Goal: Book appointment/travel/reservation

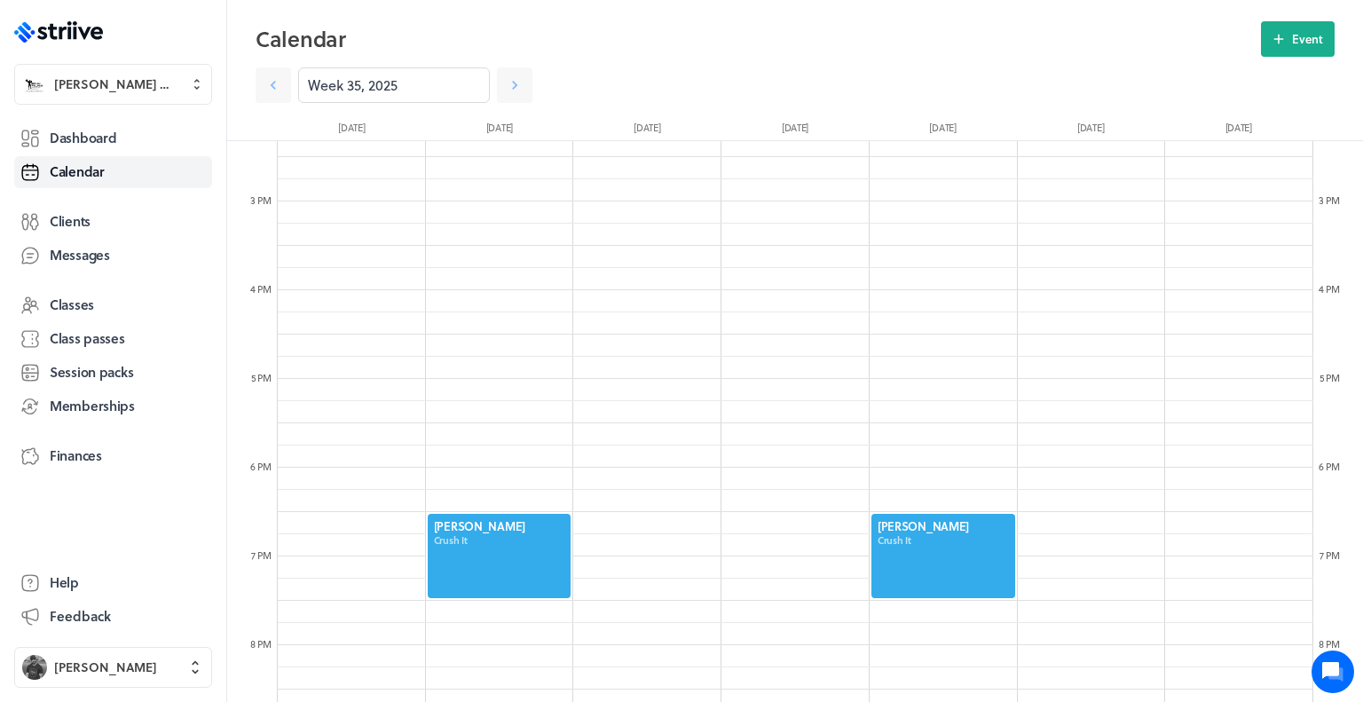
scroll to position [1270, 0]
click at [919, 546] on div at bounding box center [943, 557] width 147 height 88
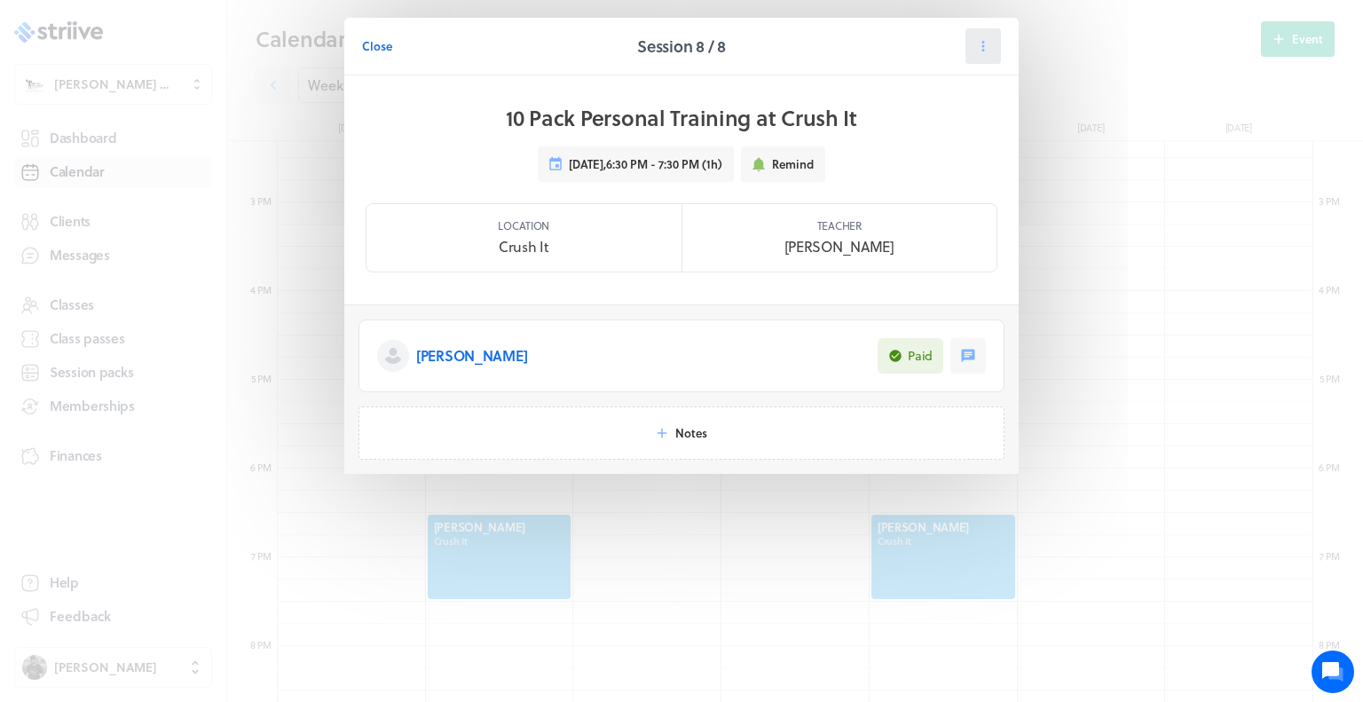
click at [987, 44] on icon at bounding box center [983, 46] width 16 height 16
click at [932, 154] on span "Cancel" at bounding box center [929, 154] width 36 height 16
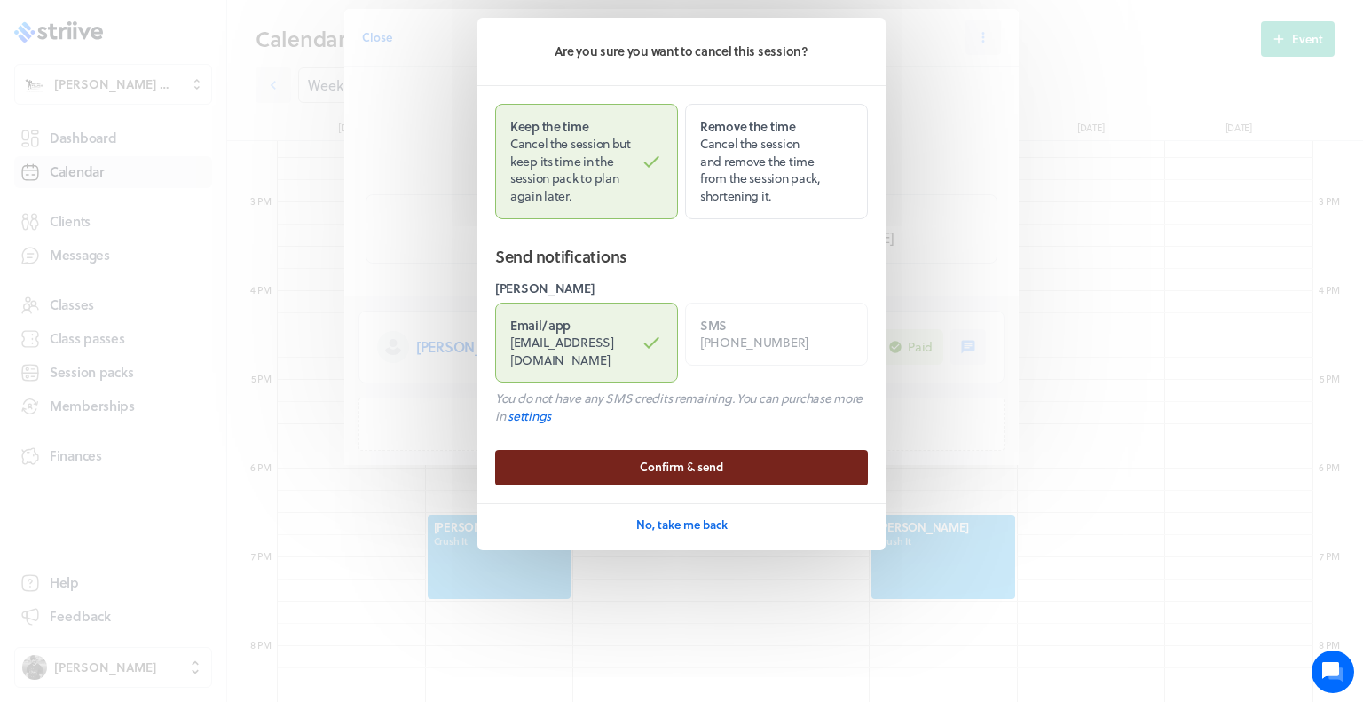
click at [772, 450] on button "Confirm & send" at bounding box center [681, 467] width 373 height 35
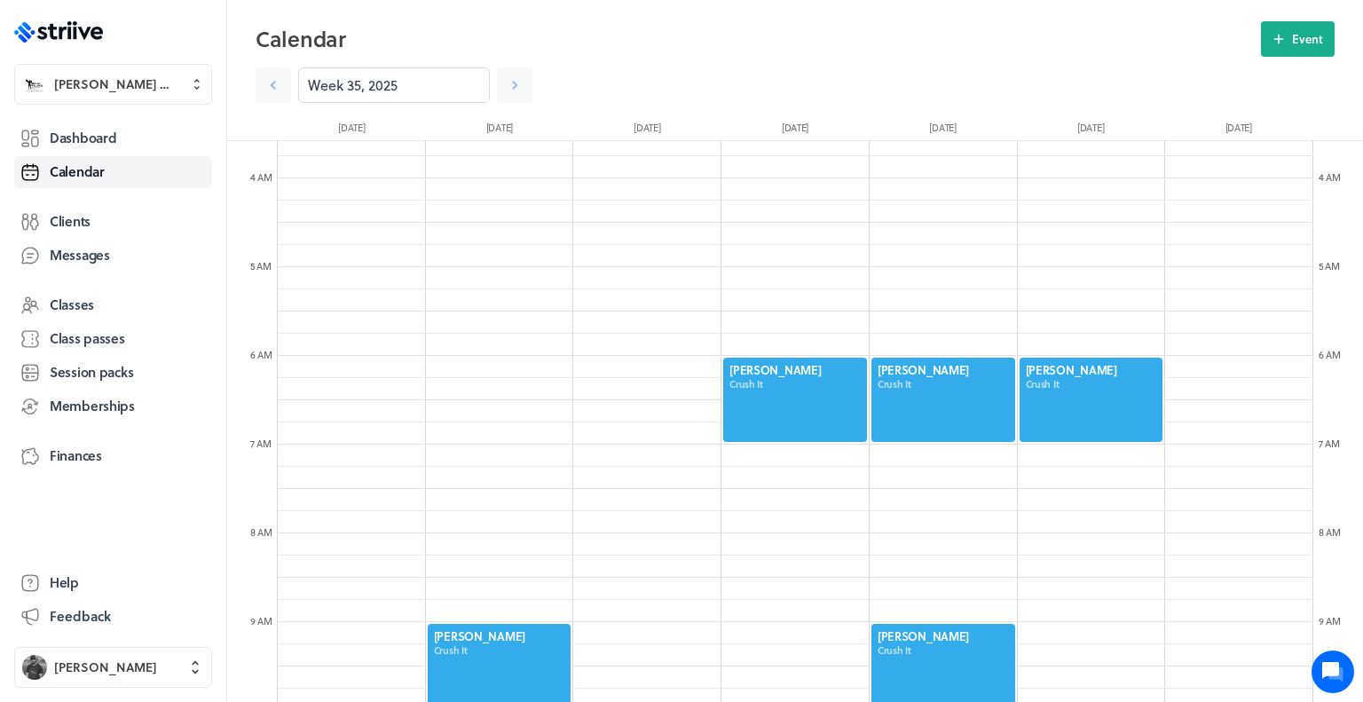
scroll to position [316, 0]
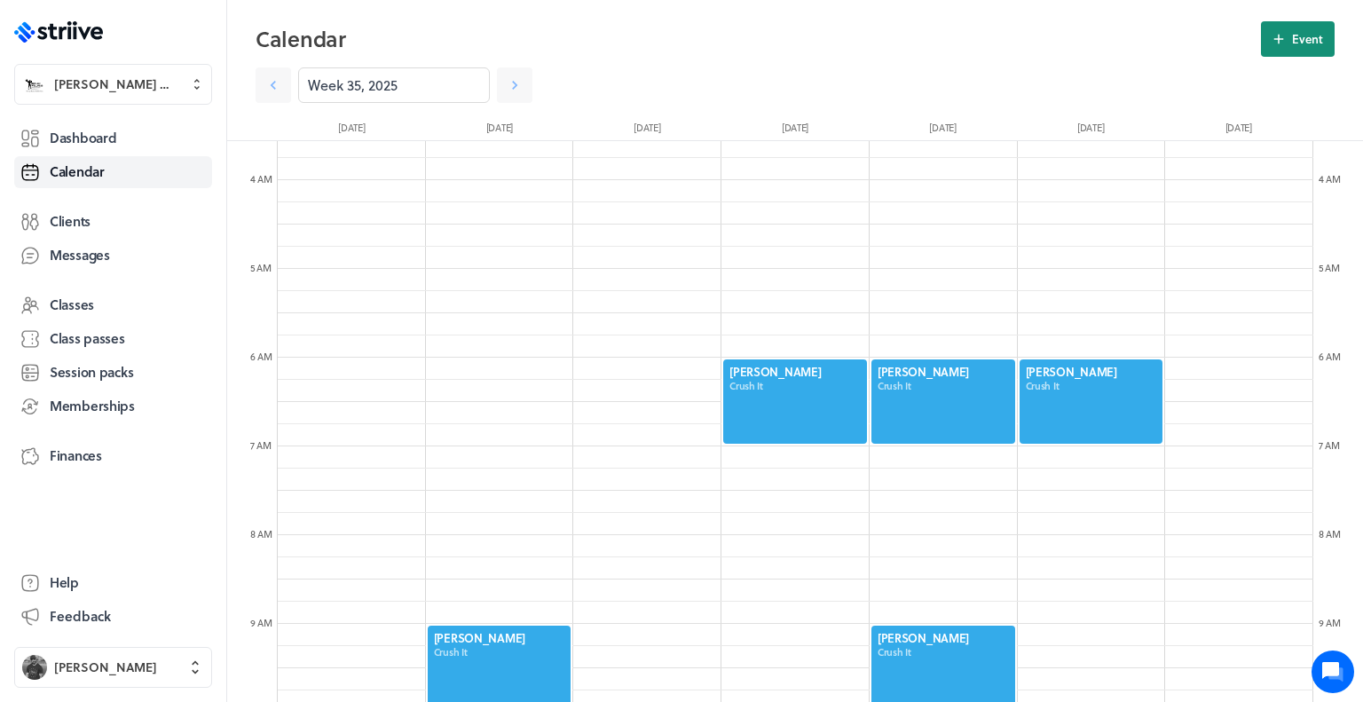
click at [1293, 48] on button "Event" at bounding box center [1298, 38] width 74 height 35
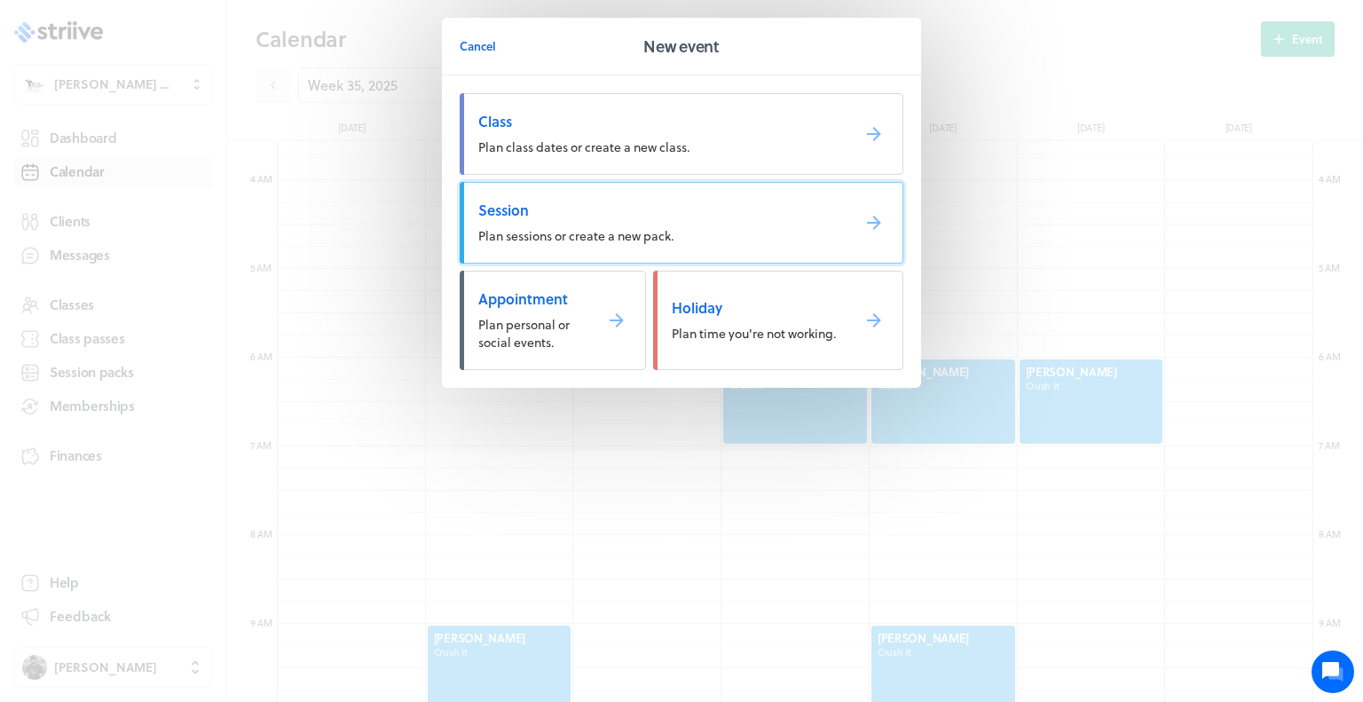
click at [649, 207] on span "Session" at bounding box center [657, 211] width 358 height 20
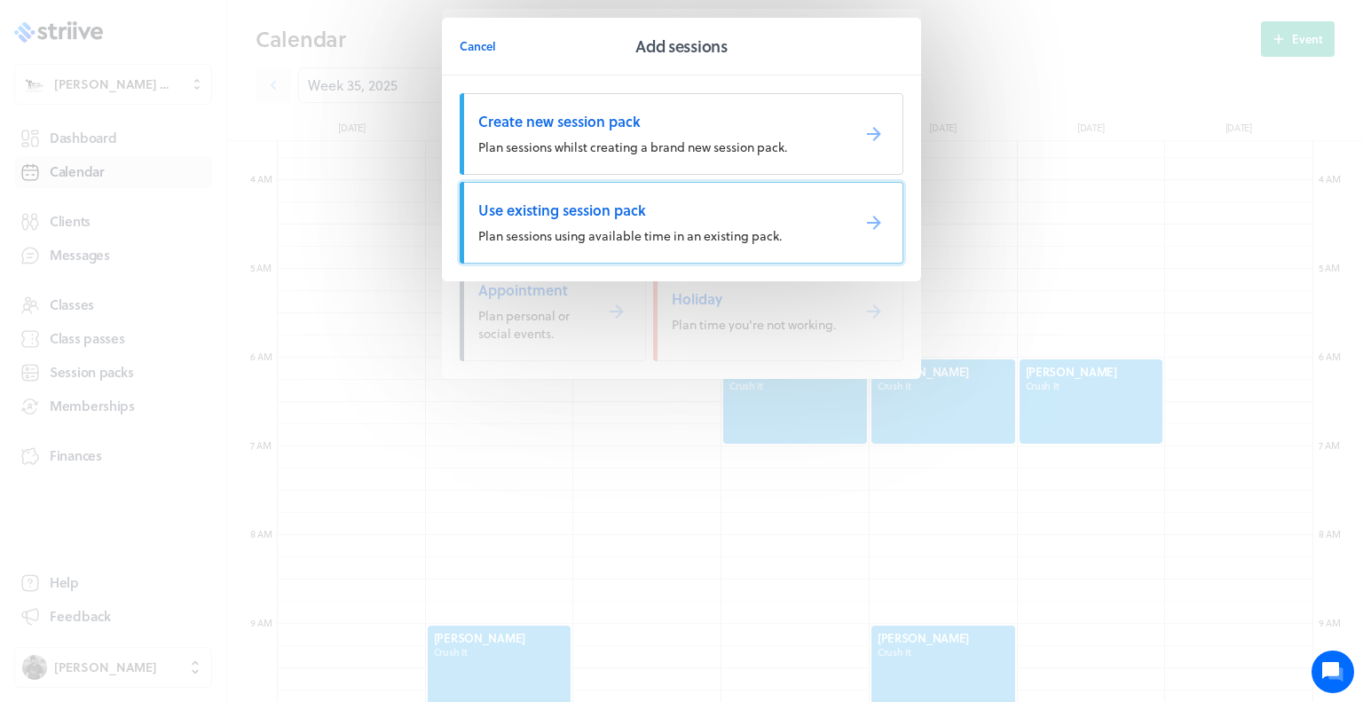
click at [645, 215] on span "Use existing session pack" at bounding box center [657, 211] width 358 height 20
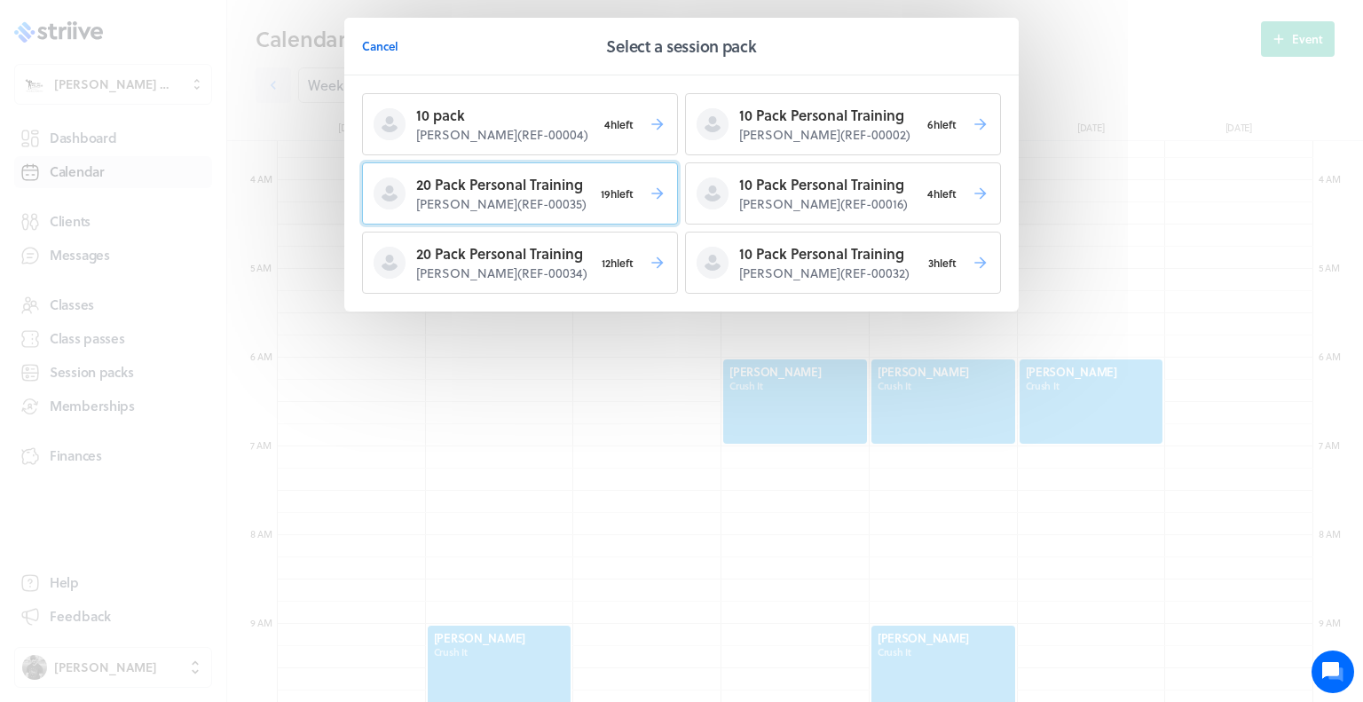
click at [603, 195] on span "19h left" at bounding box center [617, 193] width 49 height 25
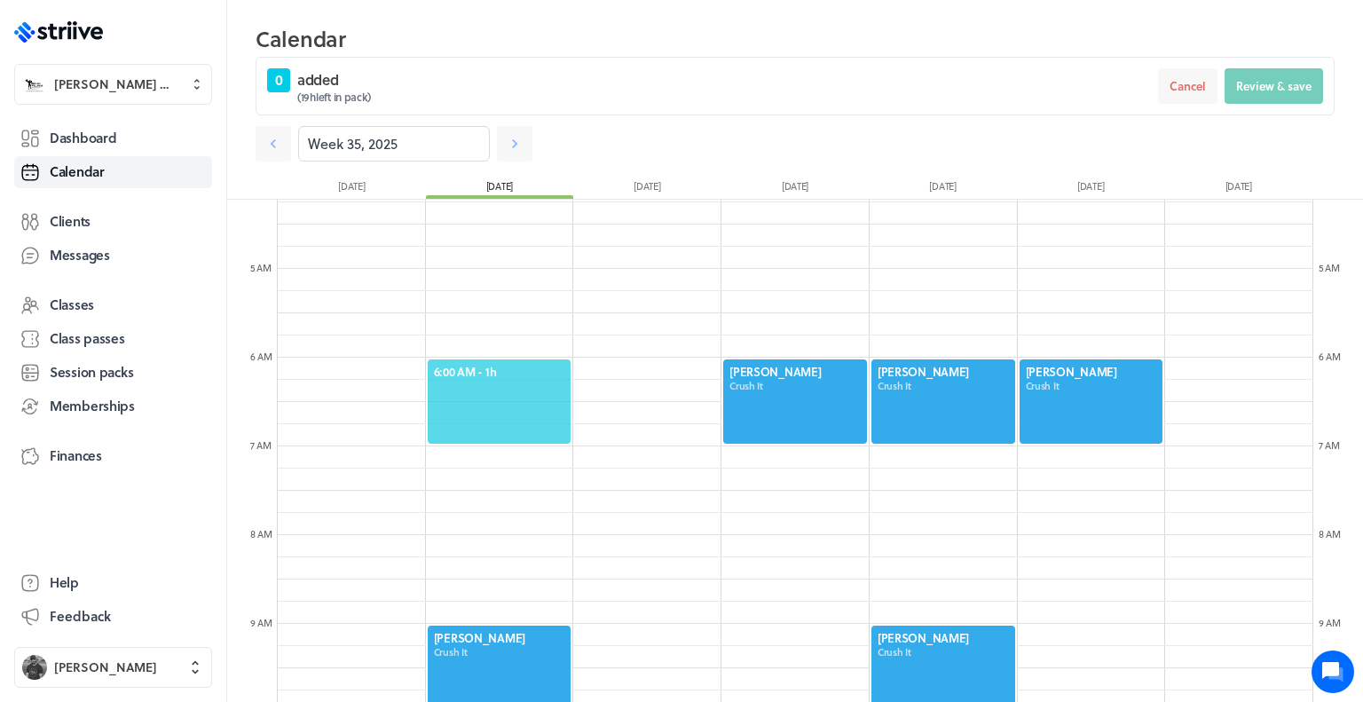
click at [511, 374] on span "6:00 AM - 1h" at bounding box center [499, 372] width 131 height 16
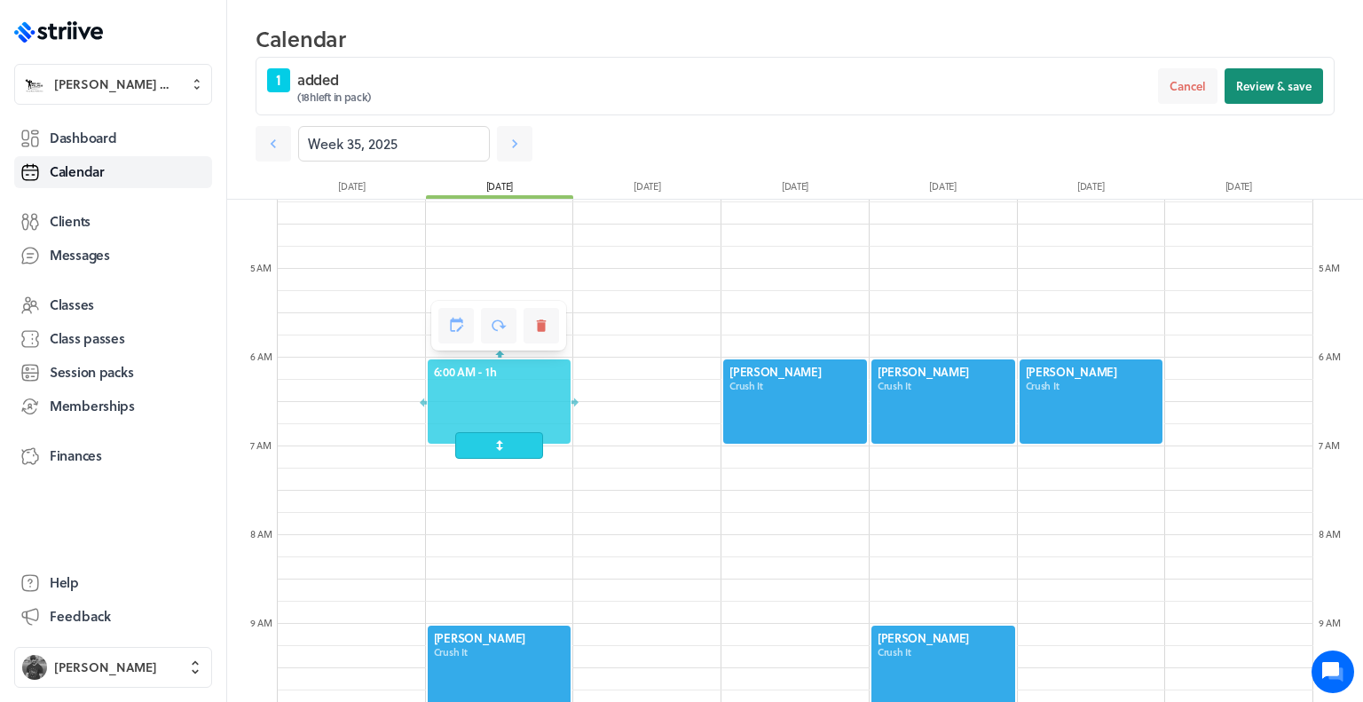
click at [1260, 89] on span "Review & save" at bounding box center [1273, 86] width 75 height 16
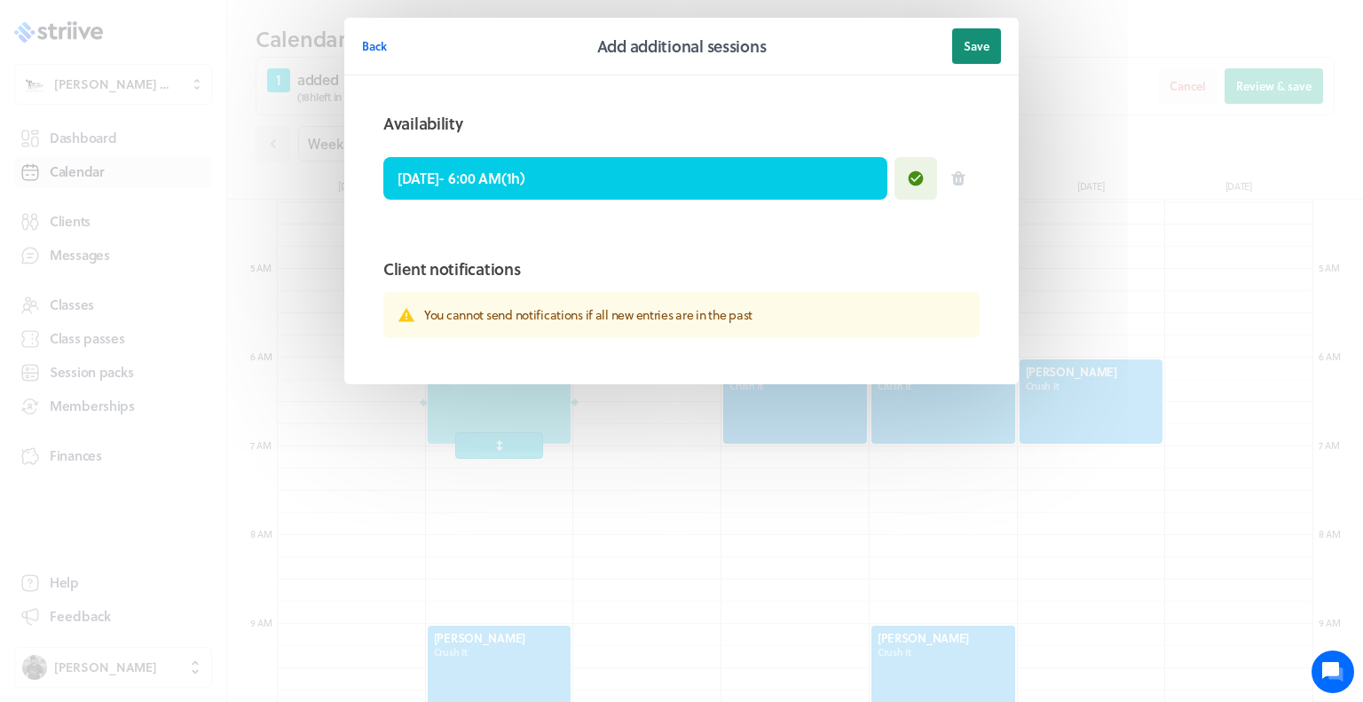
click at [992, 46] on button "Save" at bounding box center [976, 45] width 49 height 35
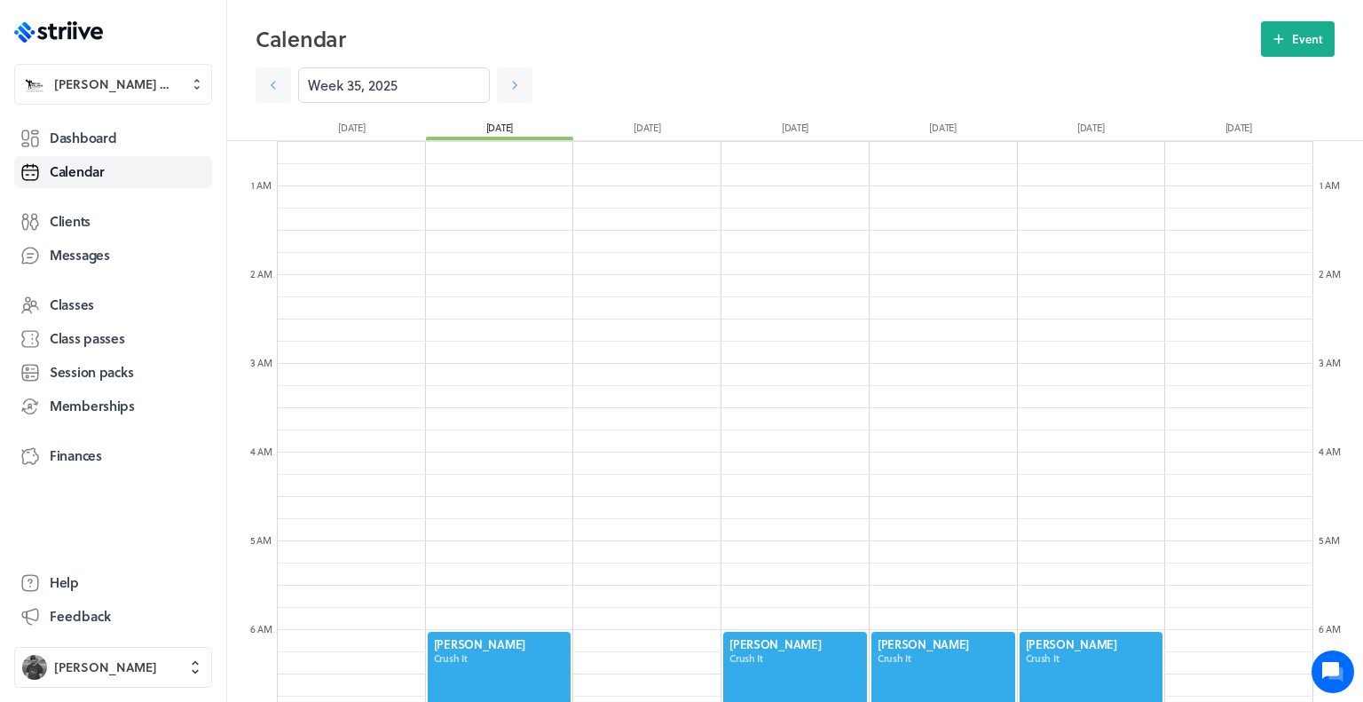
scroll to position [0, 0]
